Goal: Information Seeking & Learning: Learn about a topic

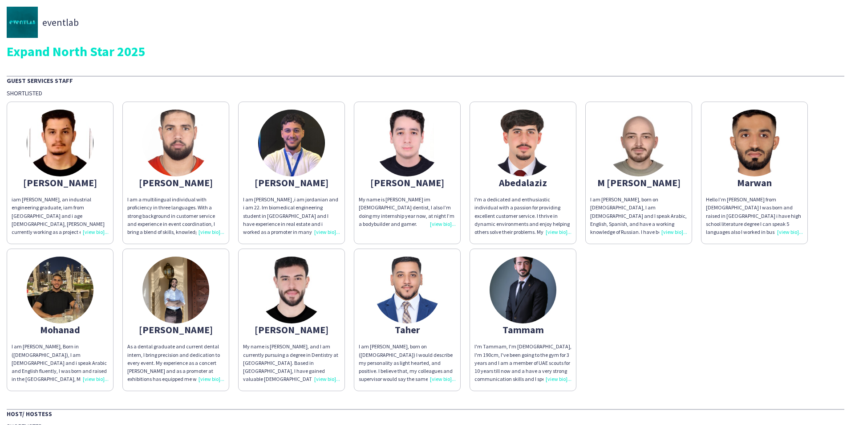
click at [444, 379] on div "I am [PERSON_NAME], born on ([DEMOGRAPHIC_DATA]) I would describe my personalit…" at bounding box center [407, 362] width 97 height 41
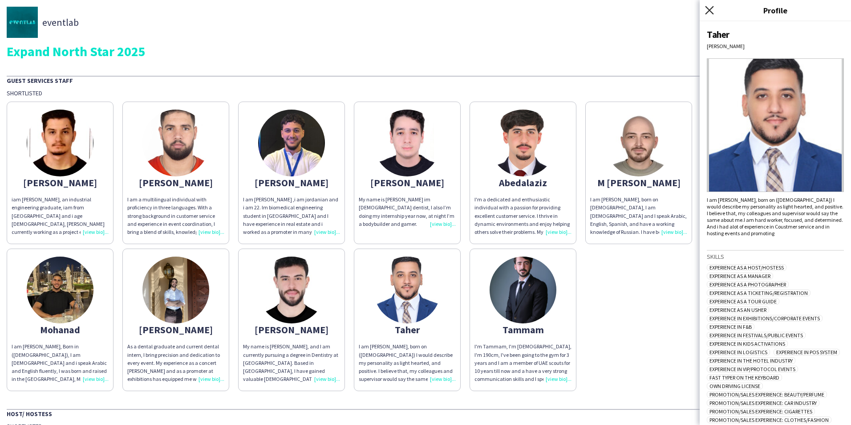
click at [709, 11] on icon at bounding box center [709, 10] width 8 height 8
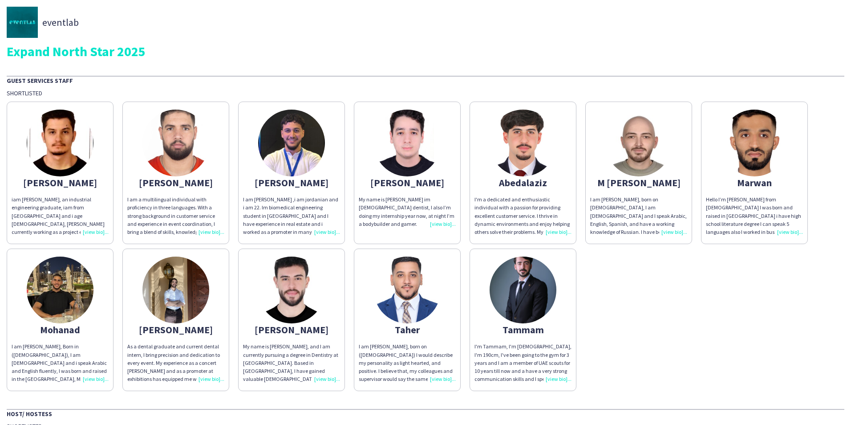
click at [783, 234] on div "Hello I’m [PERSON_NAME] from [DEMOGRAPHIC_DATA] I was born and raised in [GEOGR…" at bounding box center [754, 215] width 97 height 41
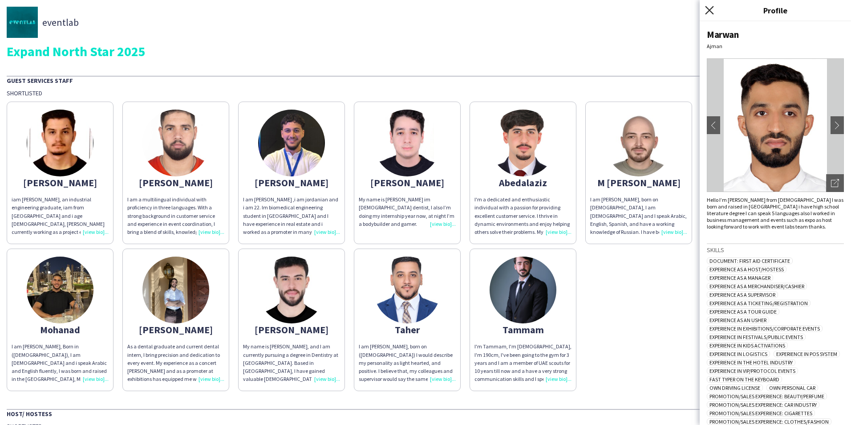
click at [711, 12] on icon at bounding box center [709, 10] width 8 height 8
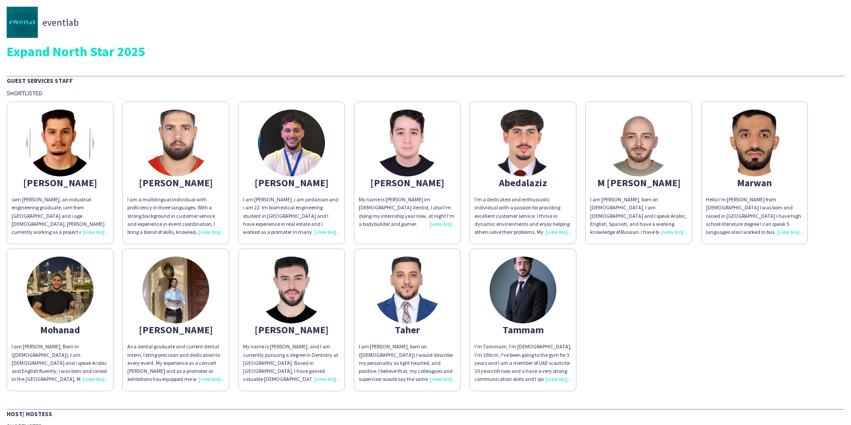
click at [92, 381] on div "I am [PERSON_NAME], Born in ([DEMOGRAPHIC_DATA]), I am [DEMOGRAPHIC_DATA] and i…" at bounding box center [60, 362] width 97 height 41
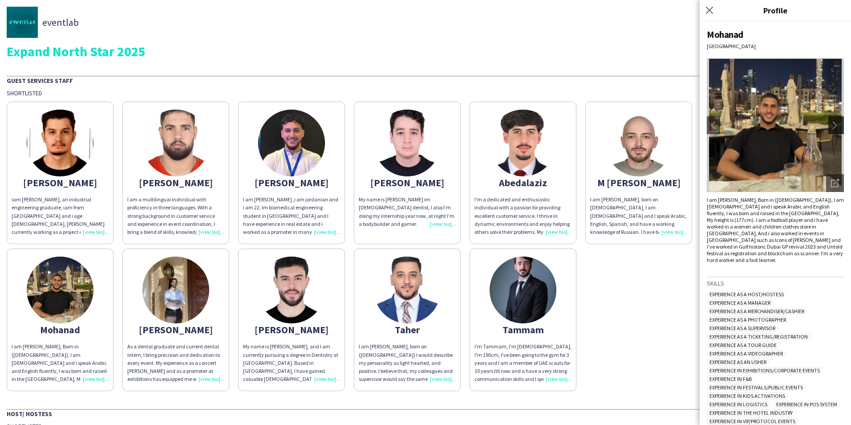
click at [829, 120] on button "chevron-right" at bounding box center [837, 125] width 18 height 18
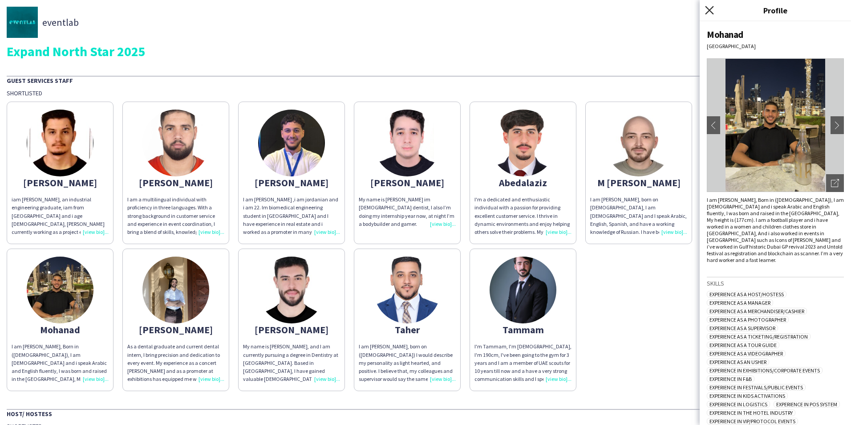
click at [712, 12] on icon "Close pop-in" at bounding box center [709, 10] width 8 height 8
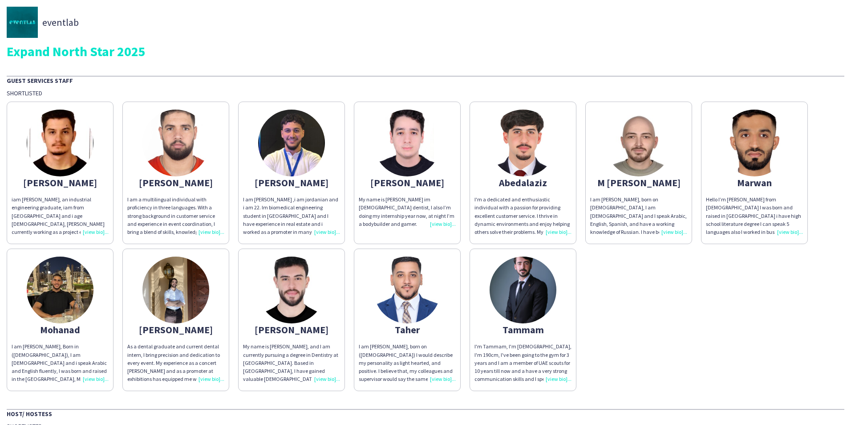
click at [211, 380] on div "As a dental graduate and current dental intern, I bring precision and dedicatio…" at bounding box center [175, 362] width 97 height 41
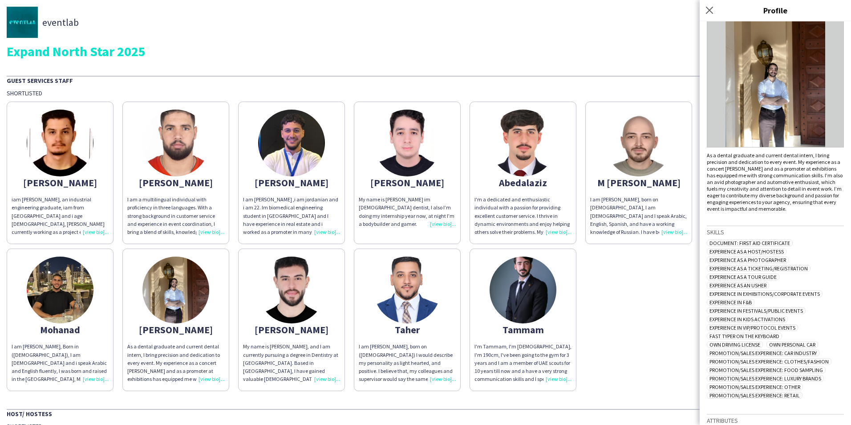
scroll to position [87, 0]
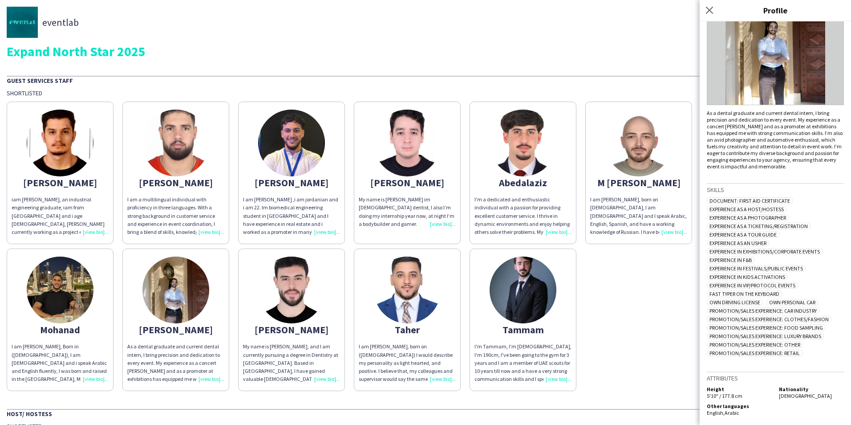
click at [750, 47] on img at bounding box center [775, 39] width 137 height 134
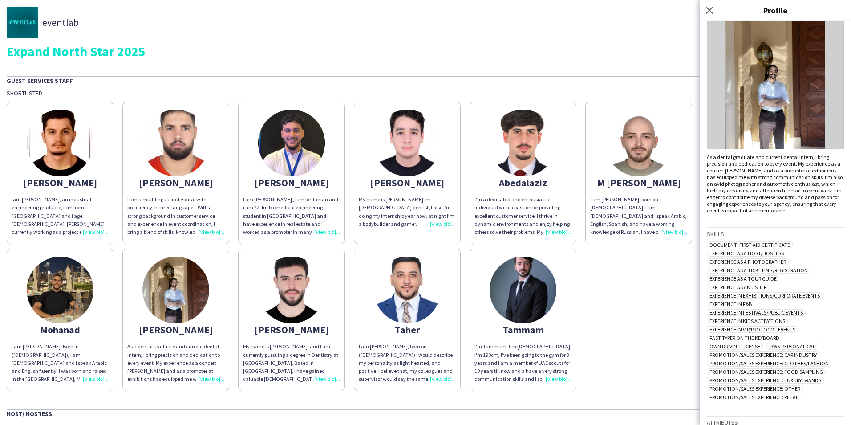
scroll to position [0, 0]
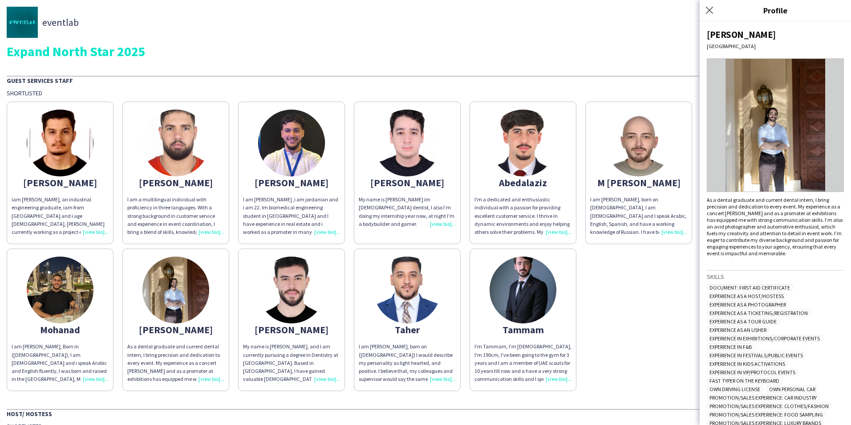
click at [775, 122] on img at bounding box center [775, 125] width 137 height 134
click at [774, 123] on img at bounding box center [775, 125] width 137 height 134
click at [198, 283] on img at bounding box center [175, 289] width 67 height 67
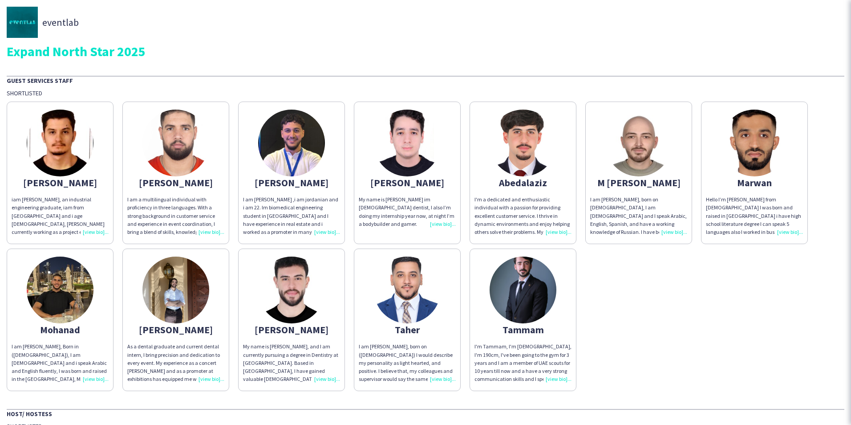
click at [199, 283] on img at bounding box center [175, 289] width 67 height 67
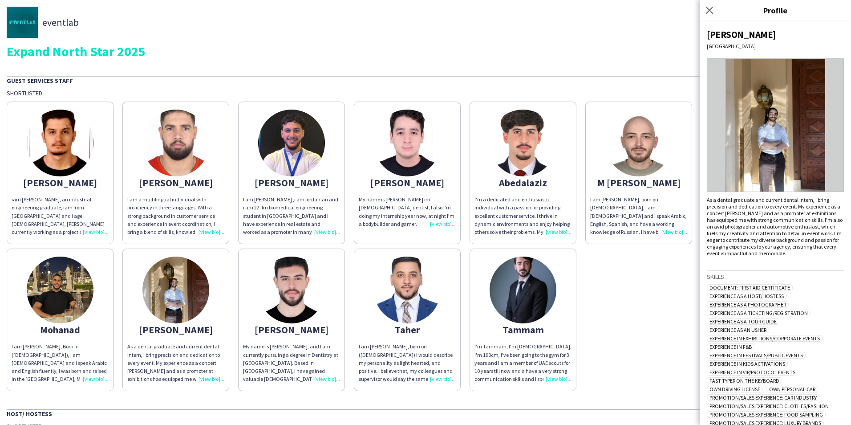
click at [760, 130] on img at bounding box center [775, 125] width 137 height 134
click at [760, 131] on img at bounding box center [775, 125] width 137 height 134
click at [708, 10] on icon "Close pop-in" at bounding box center [709, 10] width 8 height 8
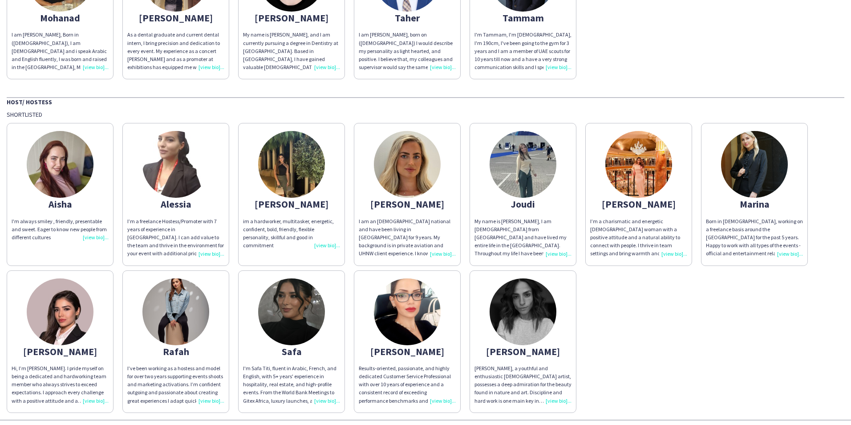
scroll to position [339, 0]
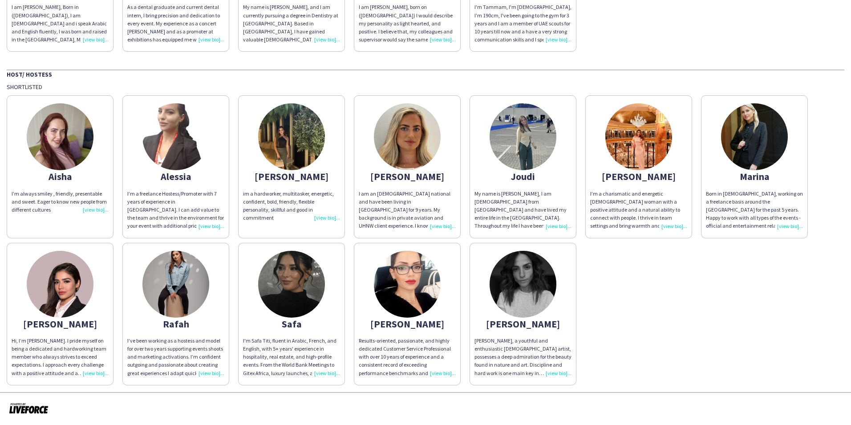
click at [93, 374] on div "Hi, I’m [PERSON_NAME]. I pride myself on being a dedicated and hardworking team…" at bounding box center [60, 357] width 97 height 41
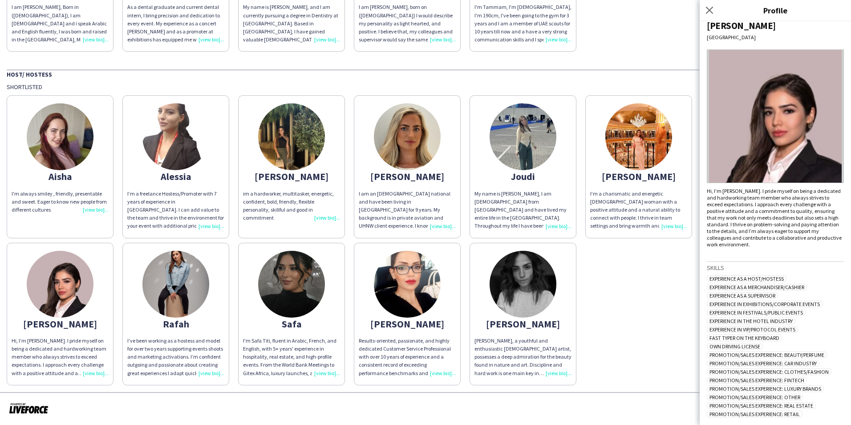
scroll to position [0, 0]
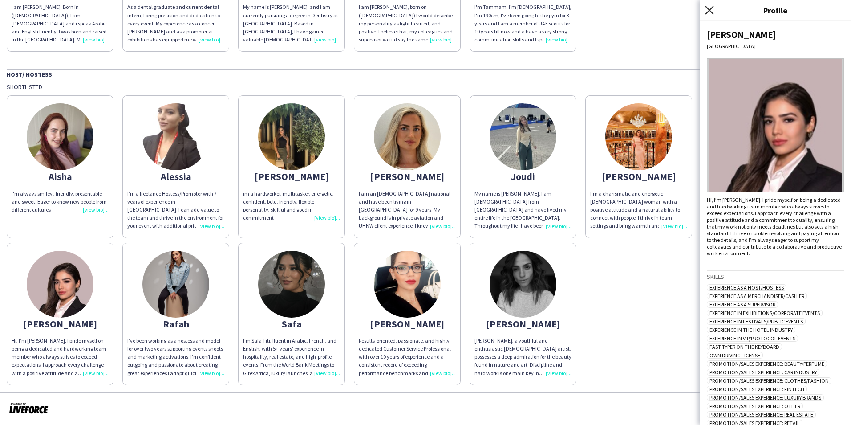
click at [712, 9] on icon "Close pop-in" at bounding box center [709, 10] width 8 height 8
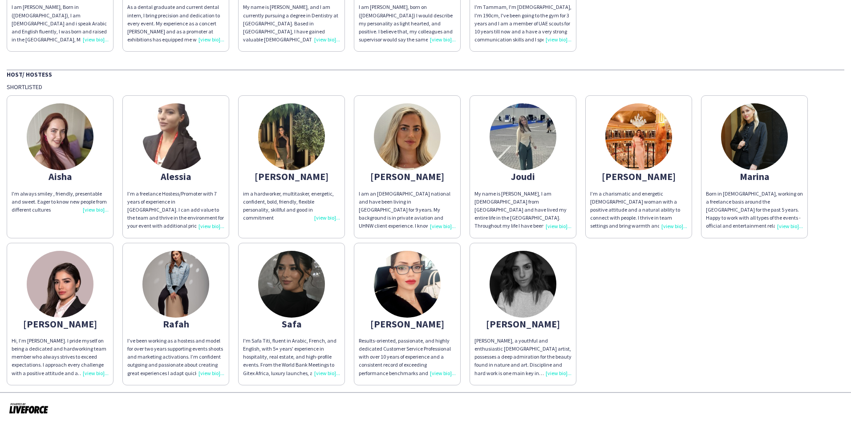
click at [333, 216] on div "im a hardworker, multitasker, energetic, confident, bold, friendly, flexible pe…" at bounding box center [291, 206] width 97 height 32
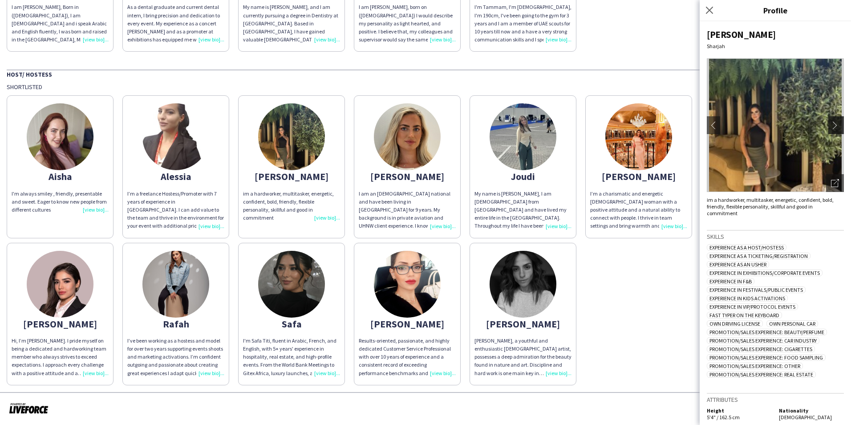
click at [836, 123] on app-icon "chevron-right" at bounding box center [837, 125] width 12 height 8
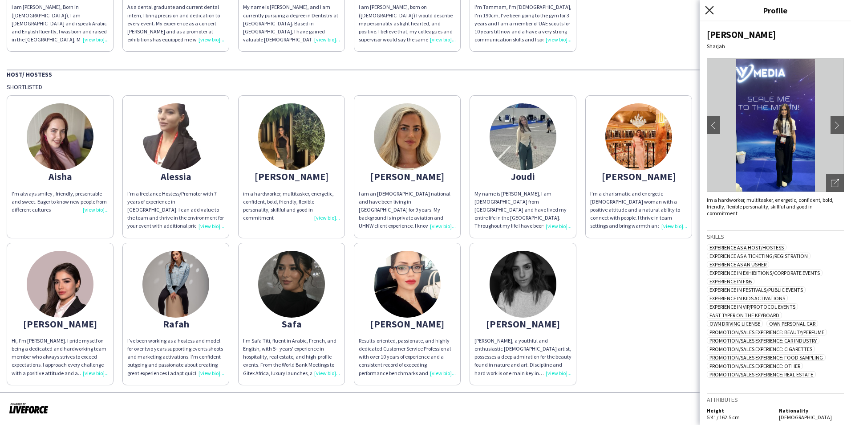
click at [706, 9] on icon "Close pop-in" at bounding box center [709, 10] width 8 height 8
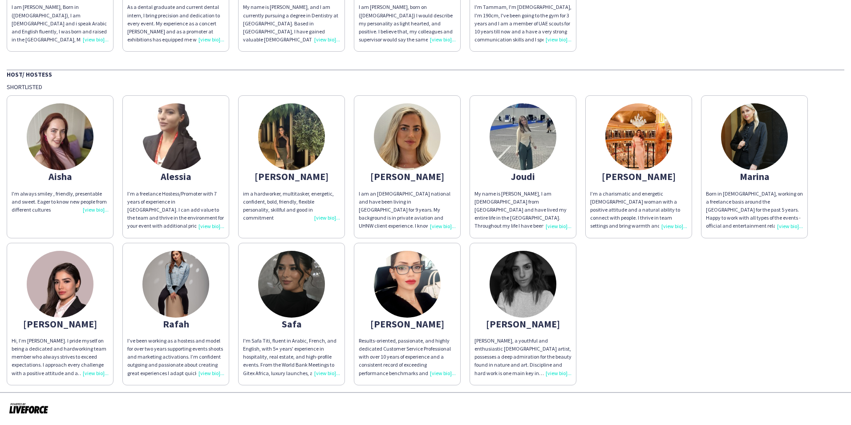
click at [328, 370] on div "I'm Safa Titi, fluent in Arabic, French, and English, with 5+ years' experience…" at bounding box center [291, 357] width 97 height 41
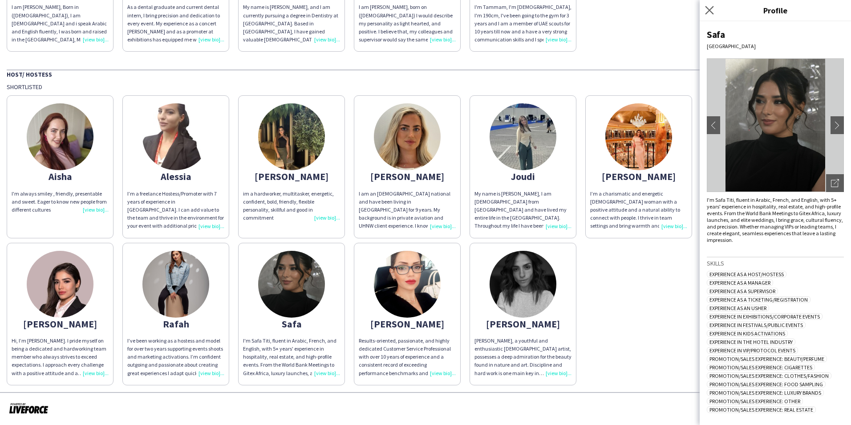
click at [706, 9] on icon "Close pop-in" at bounding box center [709, 10] width 8 height 8
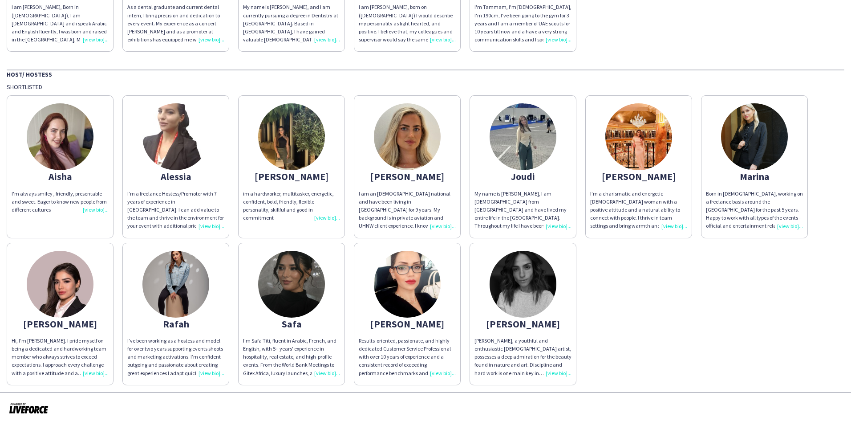
click at [443, 371] on div "Results-oriented, passionate, and highly dedicated Customer Service Professiona…" at bounding box center [407, 357] width 97 height 41
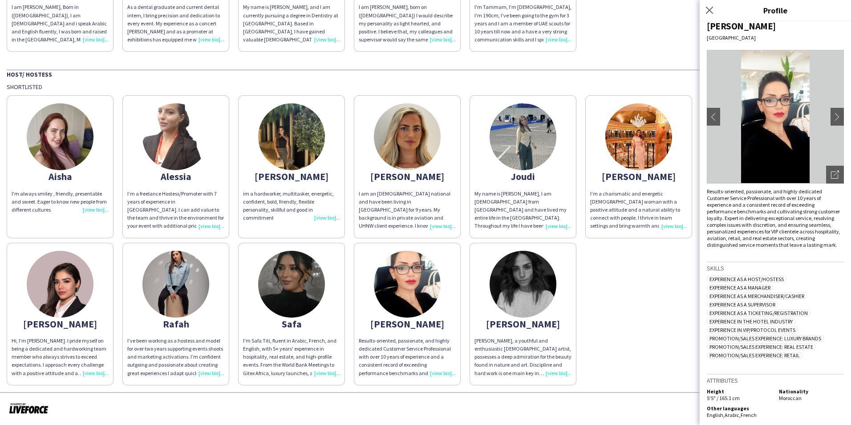
scroll to position [11, 0]
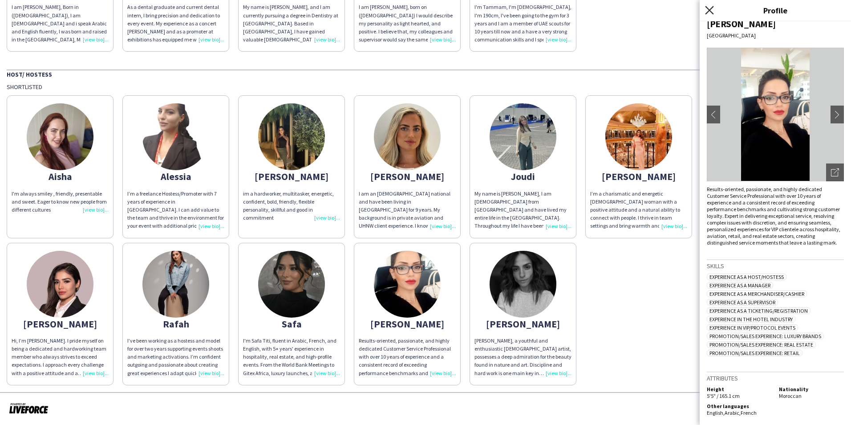
click at [711, 9] on icon at bounding box center [709, 10] width 8 height 8
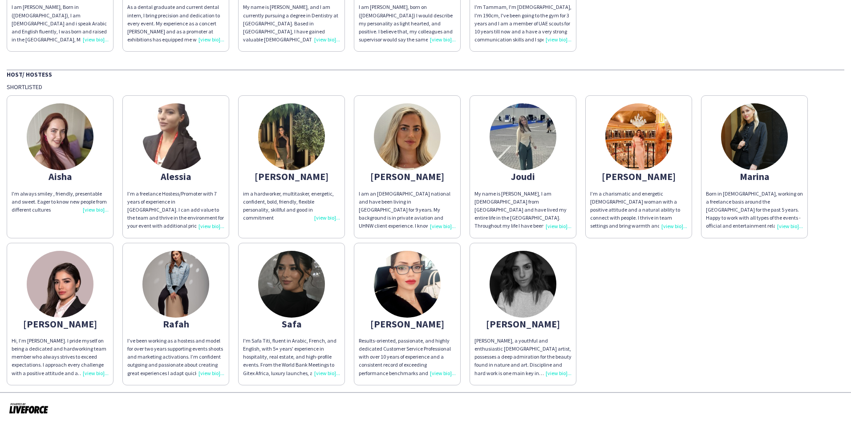
click at [553, 224] on div "My name is [PERSON_NAME], I am [DEMOGRAPHIC_DATA] from [GEOGRAPHIC_DATA] and ha…" at bounding box center [523, 210] width 97 height 41
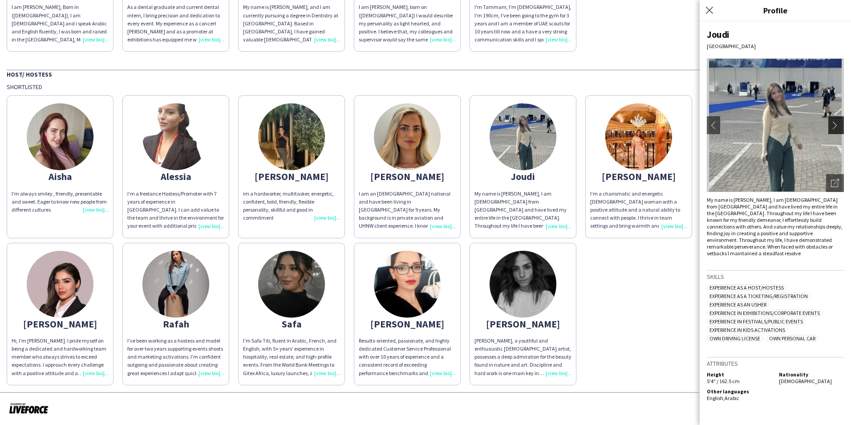
click at [832, 129] on app-icon "chevron-right" at bounding box center [837, 125] width 12 height 8
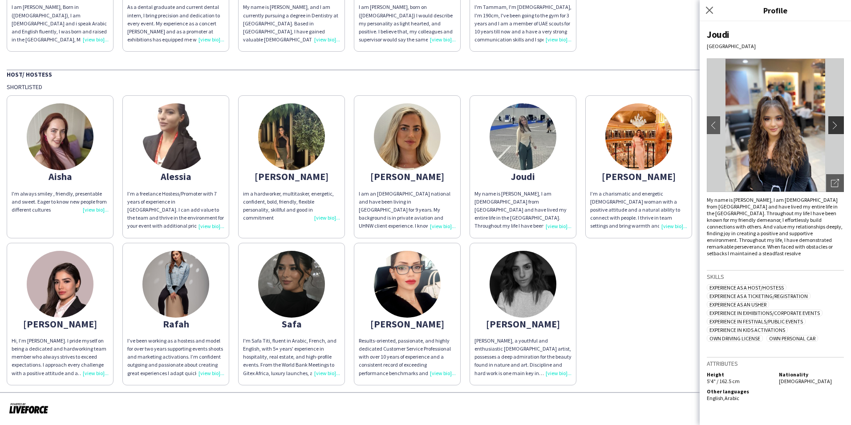
click at [834, 121] on button "chevron-right" at bounding box center [837, 125] width 18 height 18
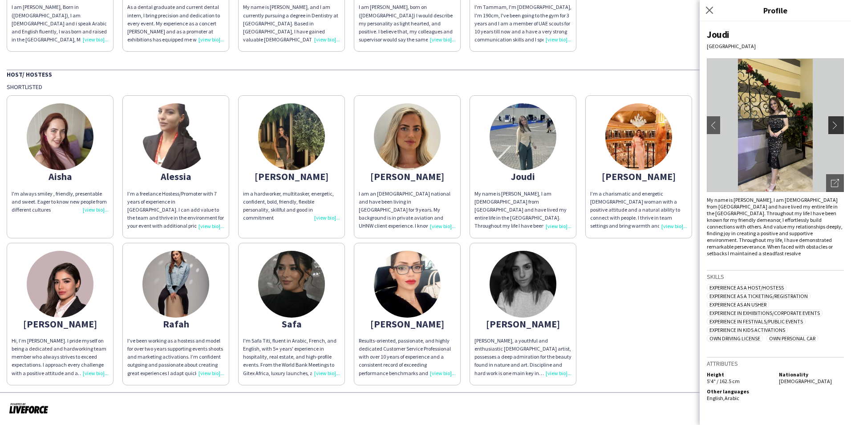
click at [839, 126] on app-icon "chevron-right" at bounding box center [837, 125] width 12 height 8
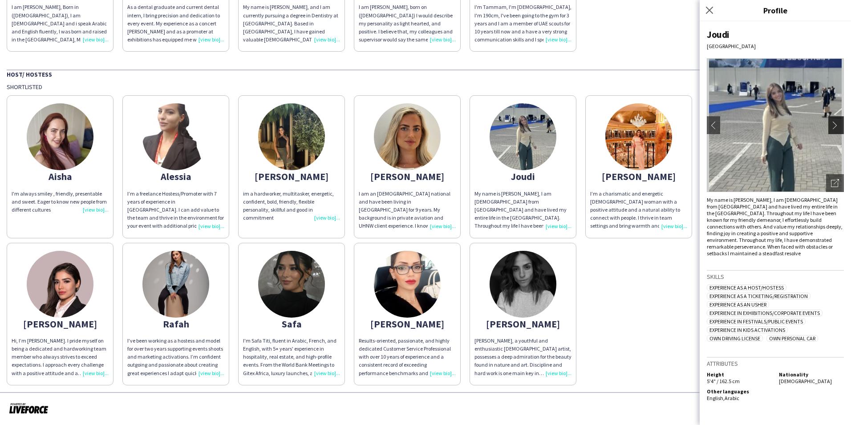
click at [839, 126] on app-icon "chevron-right" at bounding box center [837, 125] width 12 height 8
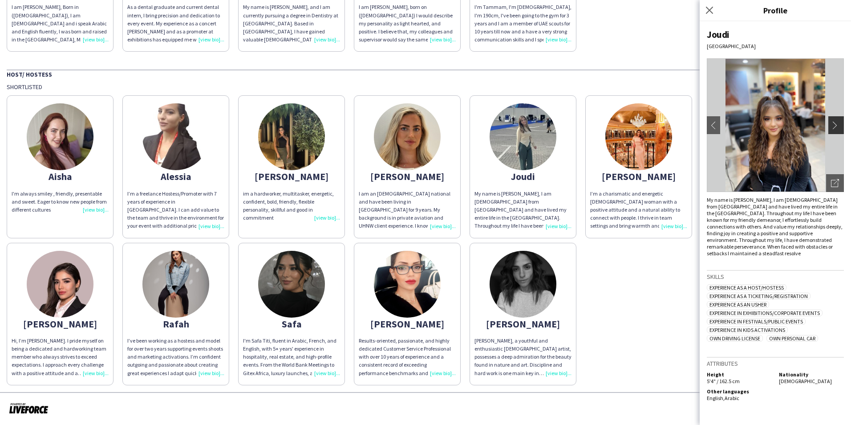
click at [838, 126] on app-icon "chevron-right" at bounding box center [837, 125] width 12 height 8
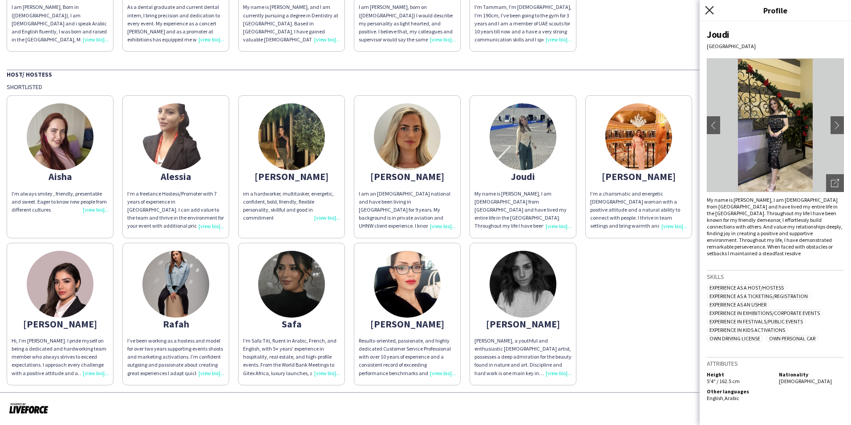
click at [711, 11] on icon "Close pop-in" at bounding box center [709, 10] width 8 height 8
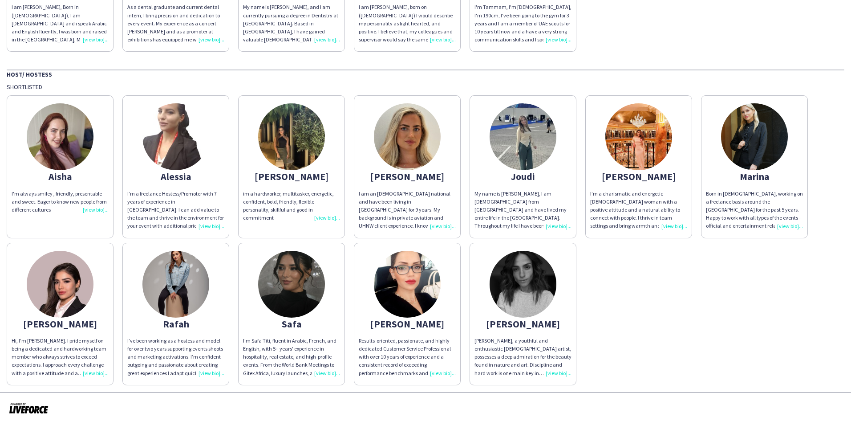
click at [439, 223] on div "I am an [DEMOGRAPHIC_DATA] national and have been living in [GEOGRAPHIC_DATA] f…" at bounding box center [407, 210] width 97 height 41
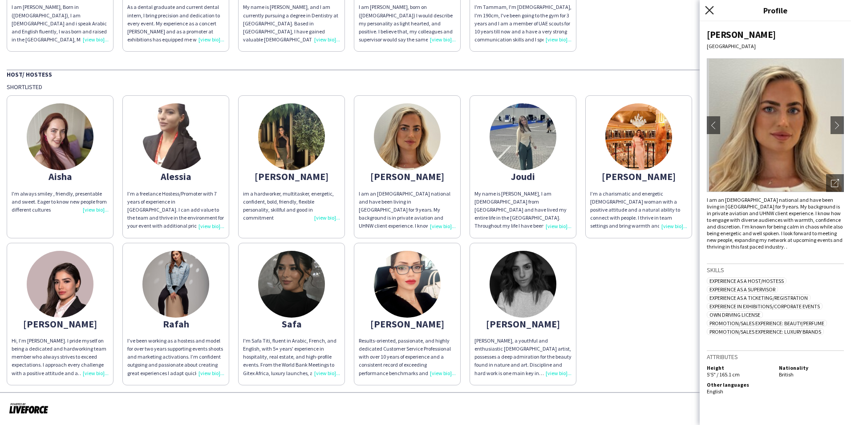
click at [707, 12] on icon "Close pop-in" at bounding box center [709, 10] width 8 height 8
